Goal: Find specific page/section: Find specific page/section

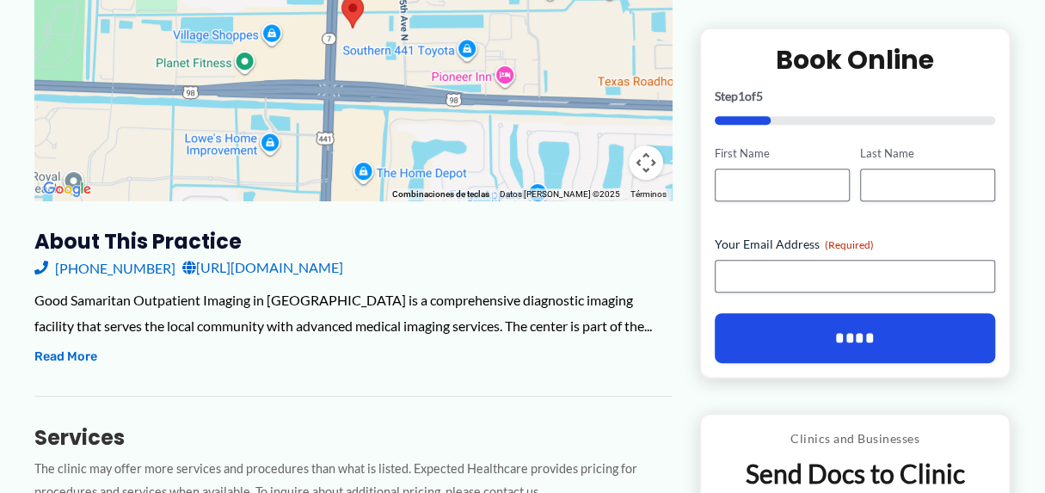
scroll to position [429, 0]
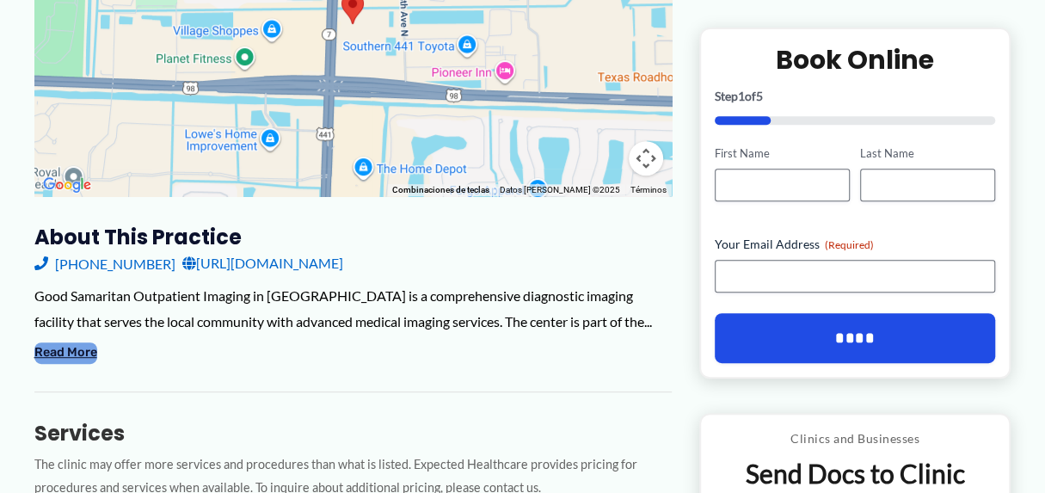
click at [64, 356] on button "Read More" at bounding box center [65, 352] width 63 height 21
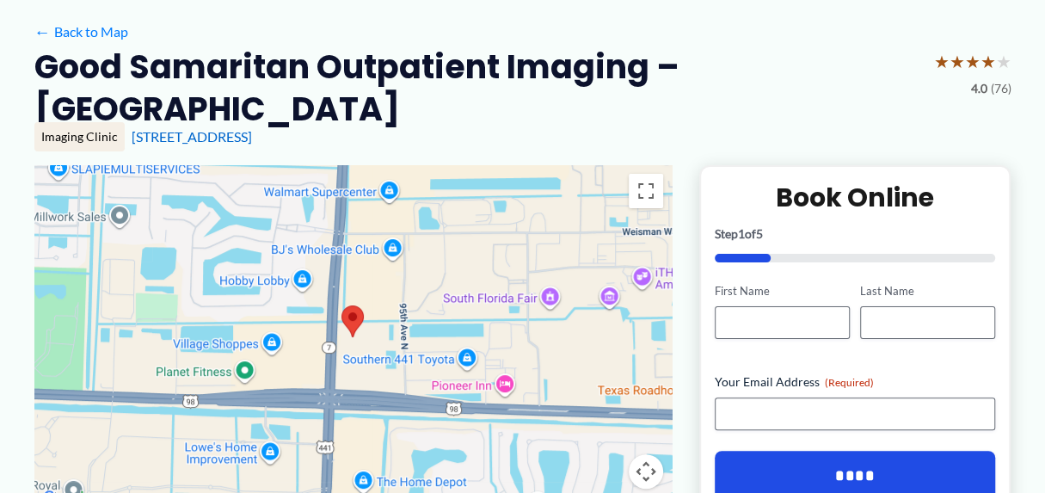
scroll to position [0, 0]
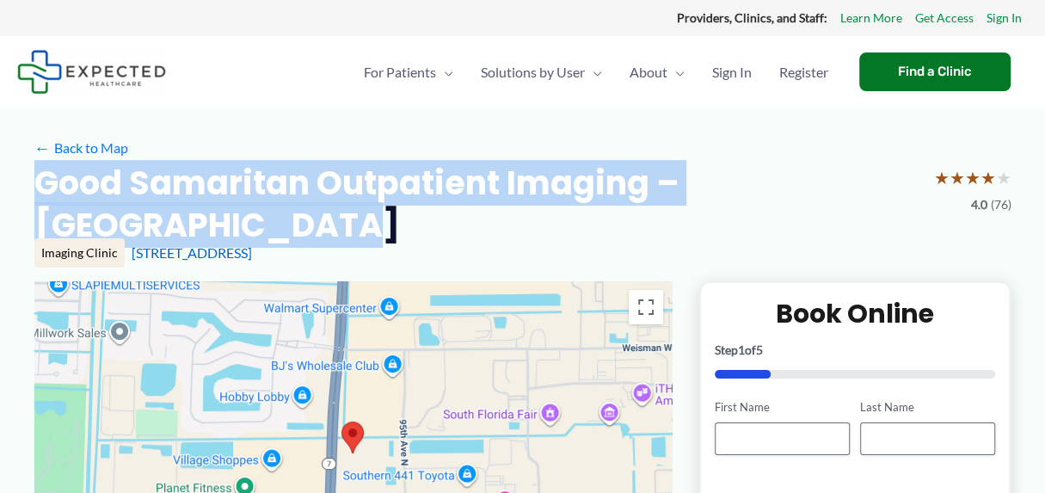
drag, startPoint x: 137, startPoint y: 230, endPoint x: 37, endPoint y: 196, distance: 105.3
click at [37, 196] on h2 "Good Samaritan Outpatient Imaging – [GEOGRAPHIC_DATA]" at bounding box center [477, 204] width 886 height 85
copy h2 "Good Samaritan Outpatient Imaging – [GEOGRAPHIC_DATA]"
